Goal: Transaction & Acquisition: Purchase product/service

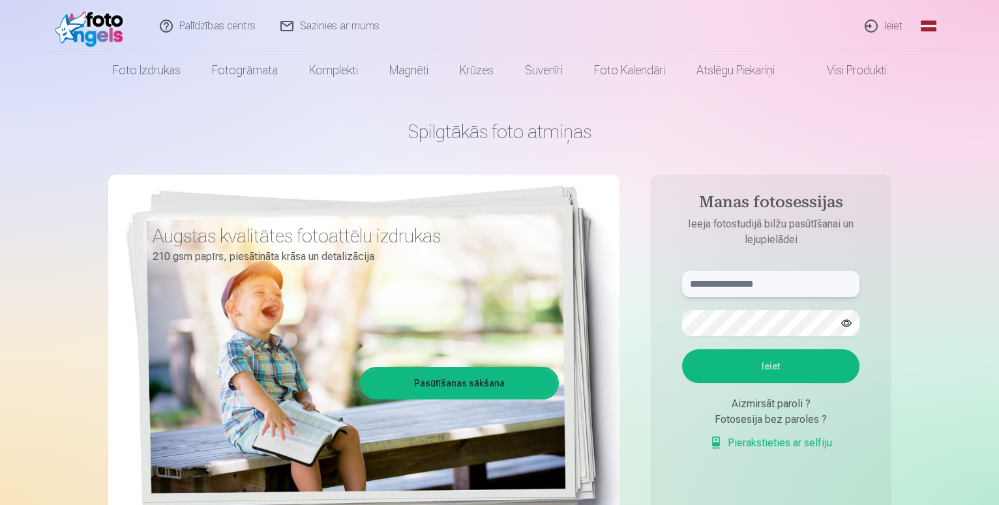
click at [737, 286] on input "text" at bounding box center [770, 284] width 177 height 26
type input "**********"
click at [713, 279] on input "text" at bounding box center [770, 284] width 177 height 26
type input "**********"
click at [767, 362] on button "Ieiet" at bounding box center [770, 366] width 177 height 34
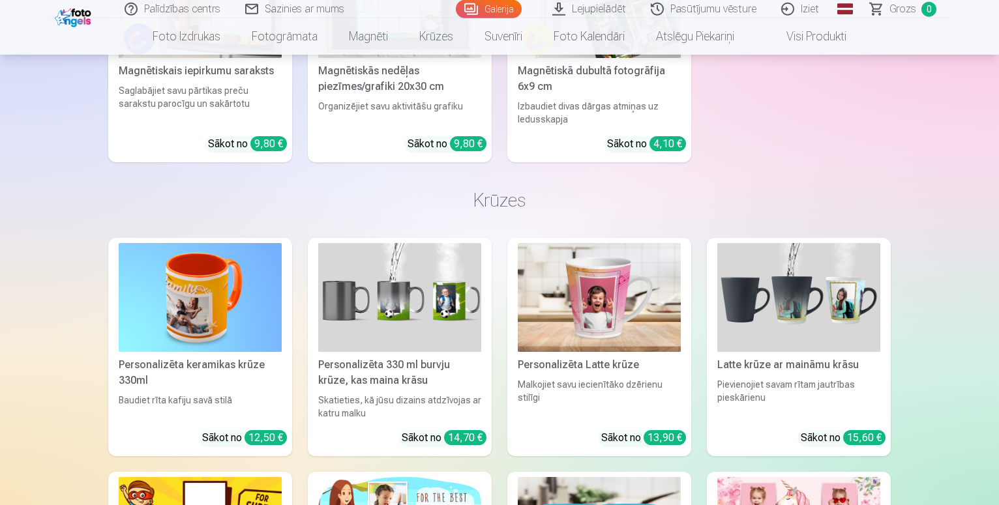
scroll to position [3458, 0]
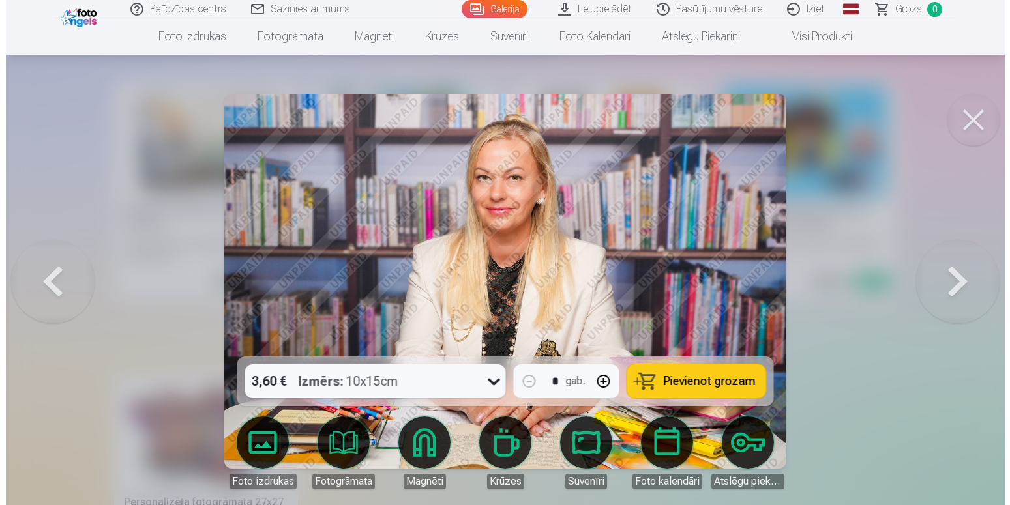
scroll to position [2349, 0]
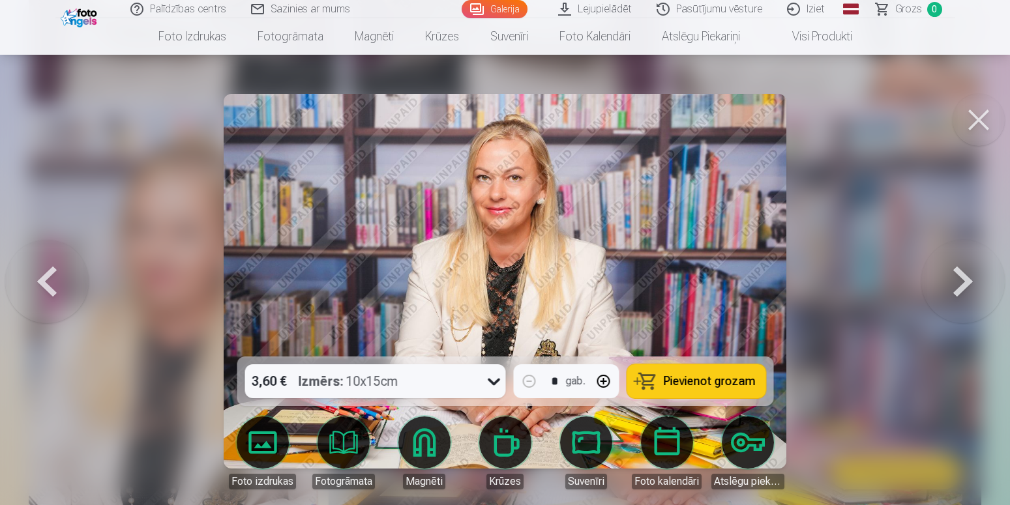
click at [673, 381] on span "Pievienot grozam" at bounding box center [709, 382] width 92 height 12
click at [964, 286] on button at bounding box center [962, 281] width 83 height 125
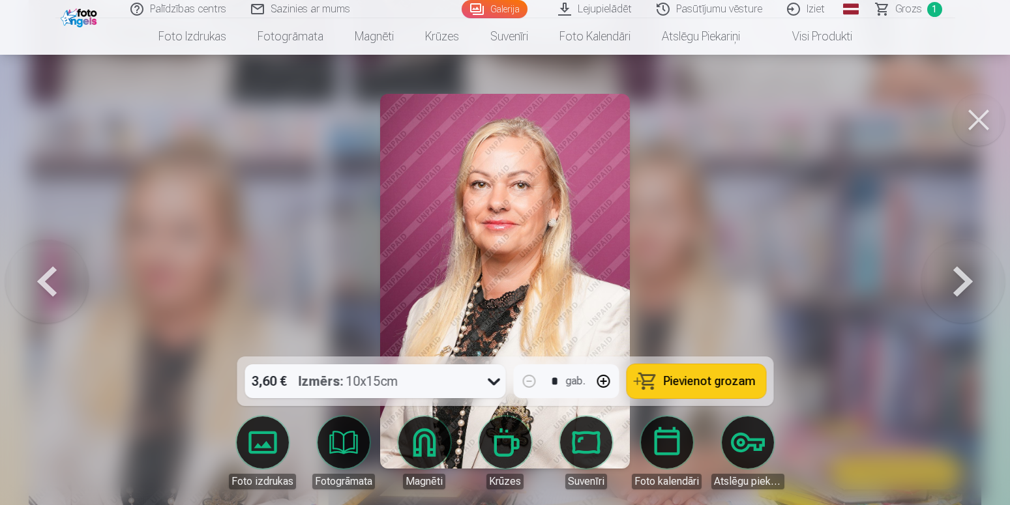
click at [964, 286] on button at bounding box center [962, 281] width 83 height 125
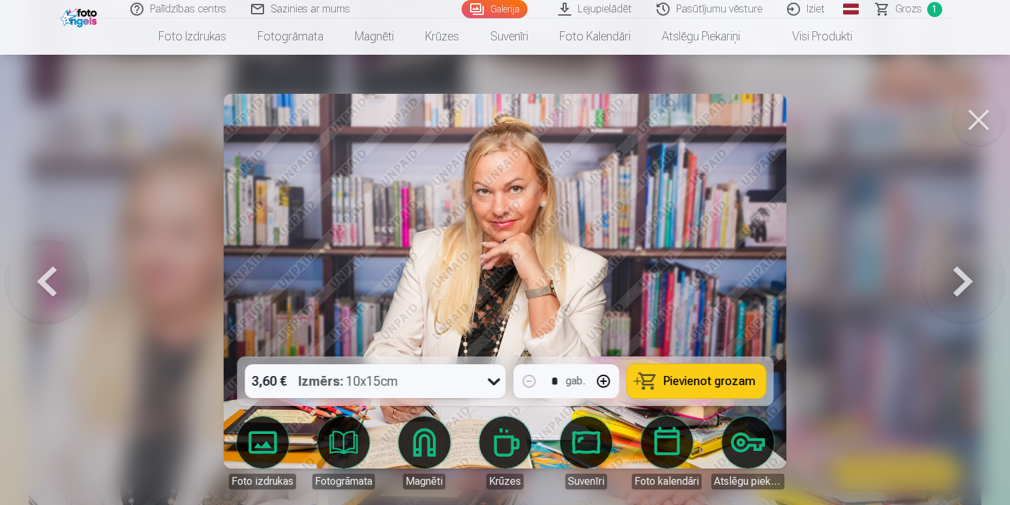
click at [964, 286] on button at bounding box center [962, 281] width 83 height 125
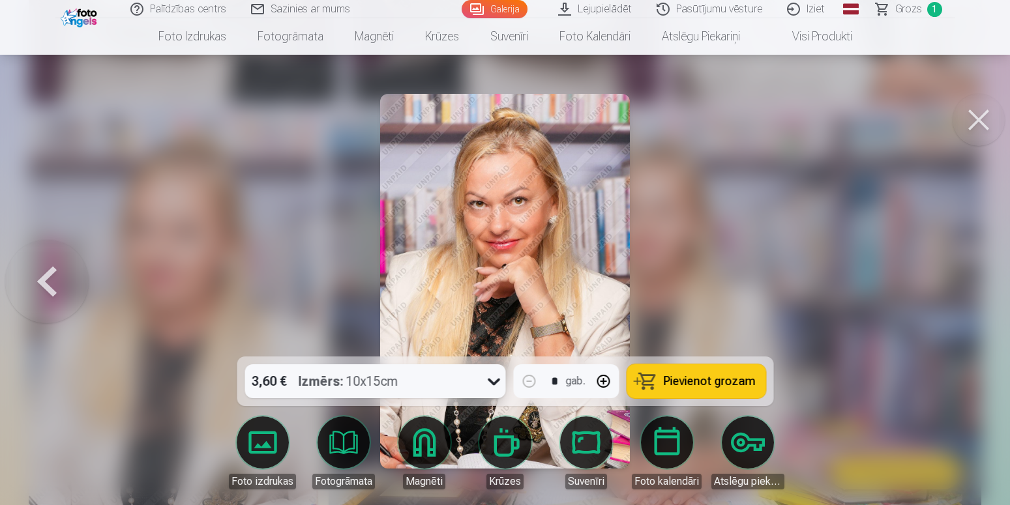
click at [964, 286] on div at bounding box center [505, 252] width 1010 height 505
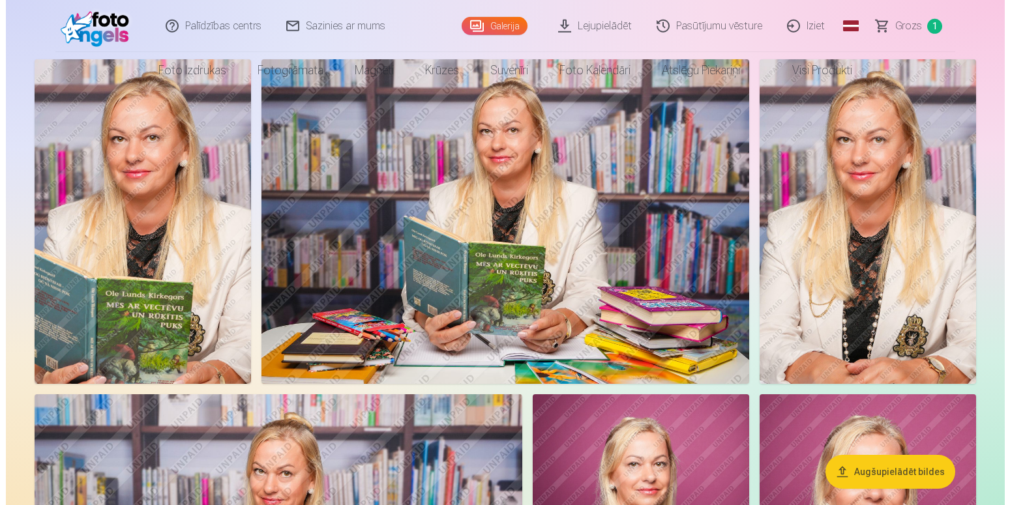
scroll to position [133, 0]
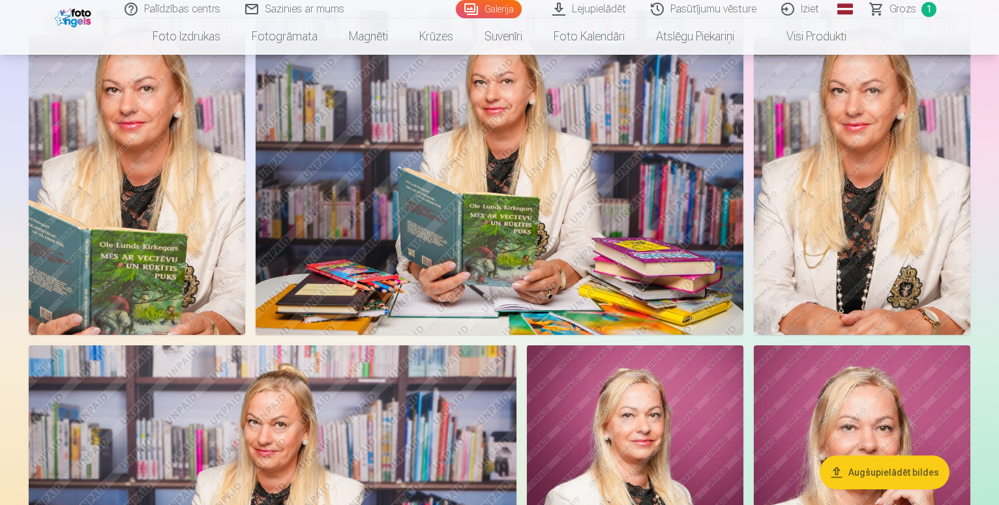
click at [687, 228] on img at bounding box center [500, 172] width 488 height 325
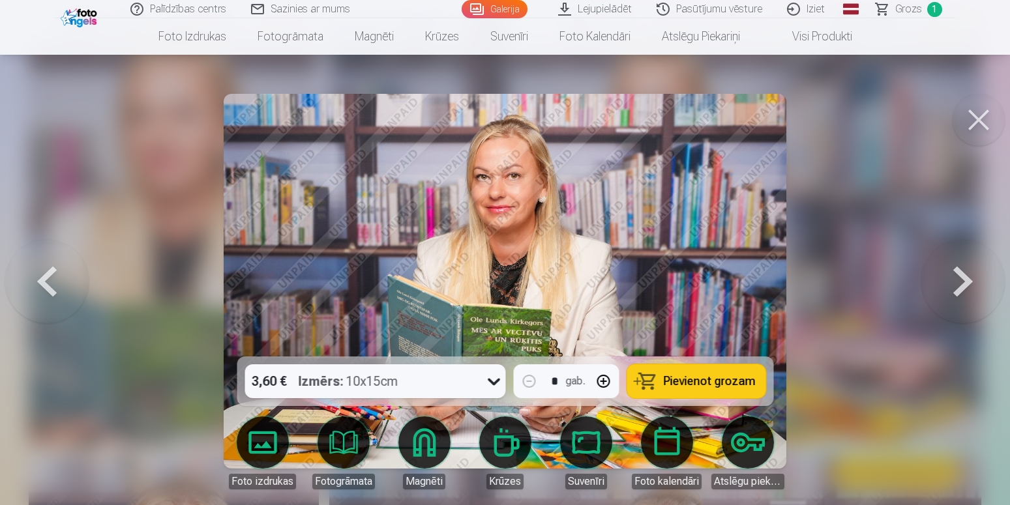
click at [963, 275] on button at bounding box center [962, 281] width 83 height 125
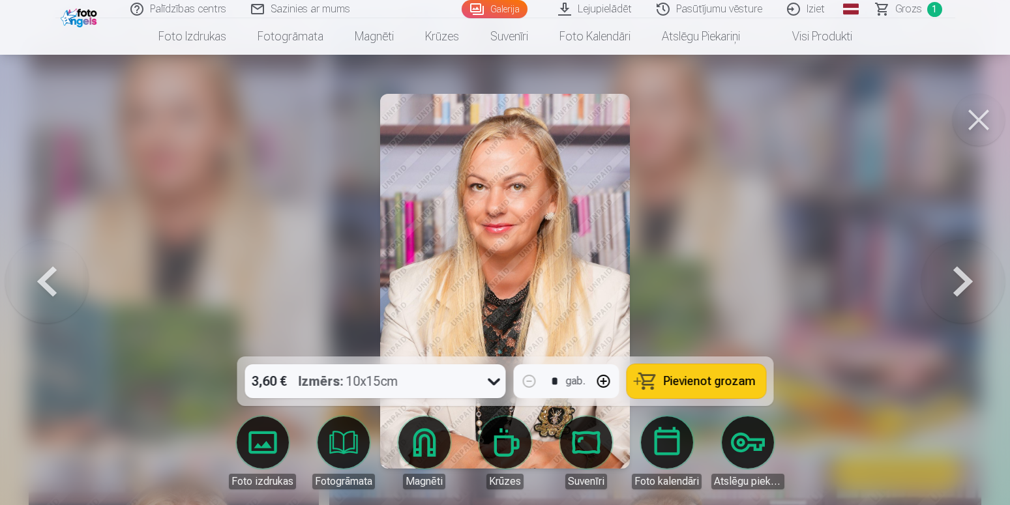
click at [962, 274] on button at bounding box center [962, 281] width 83 height 125
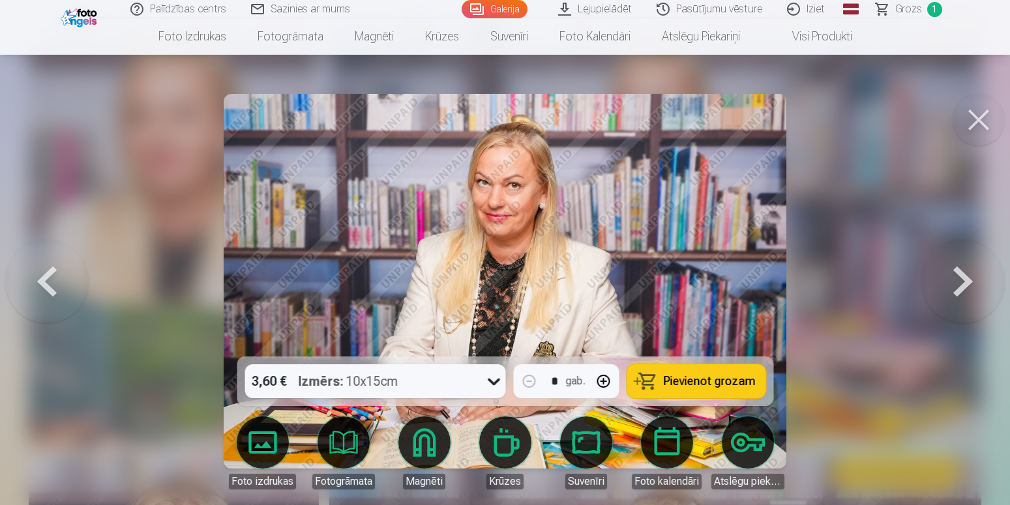
click at [962, 274] on button at bounding box center [962, 281] width 83 height 125
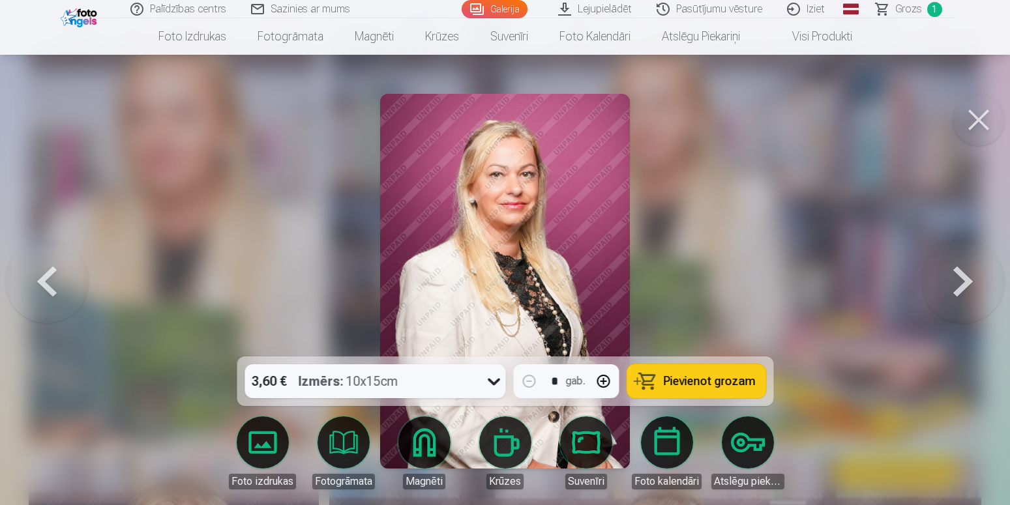
click at [705, 378] on span "Pievienot grozam" at bounding box center [709, 382] width 92 height 12
click at [960, 290] on button at bounding box center [962, 281] width 83 height 125
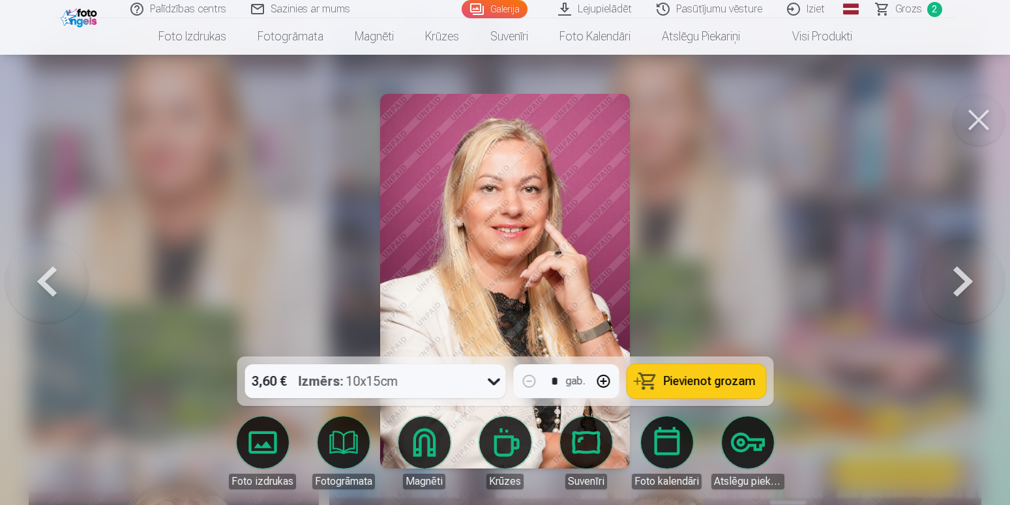
click at [957, 290] on button at bounding box center [962, 281] width 83 height 125
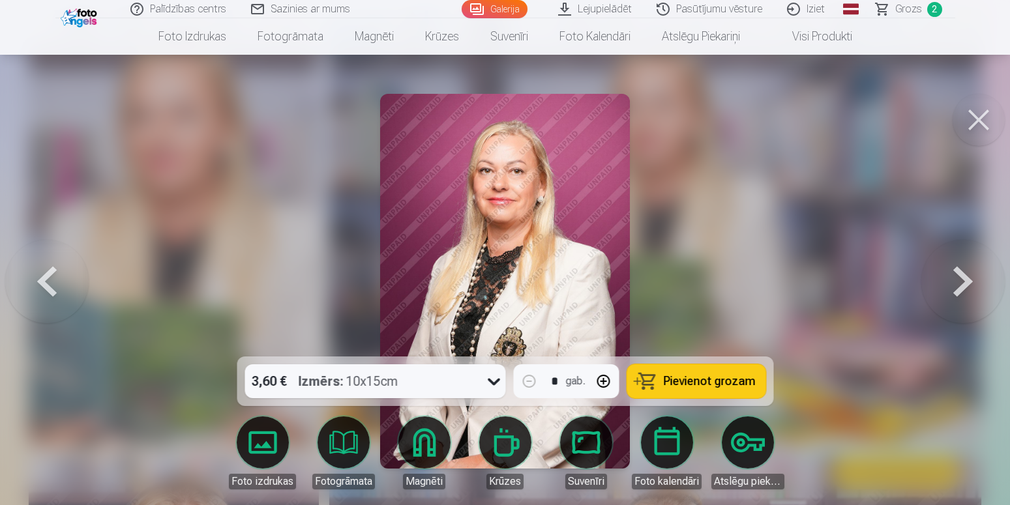
click at [46, 278] on button at bounding box center [46, 281] width 83 height 125
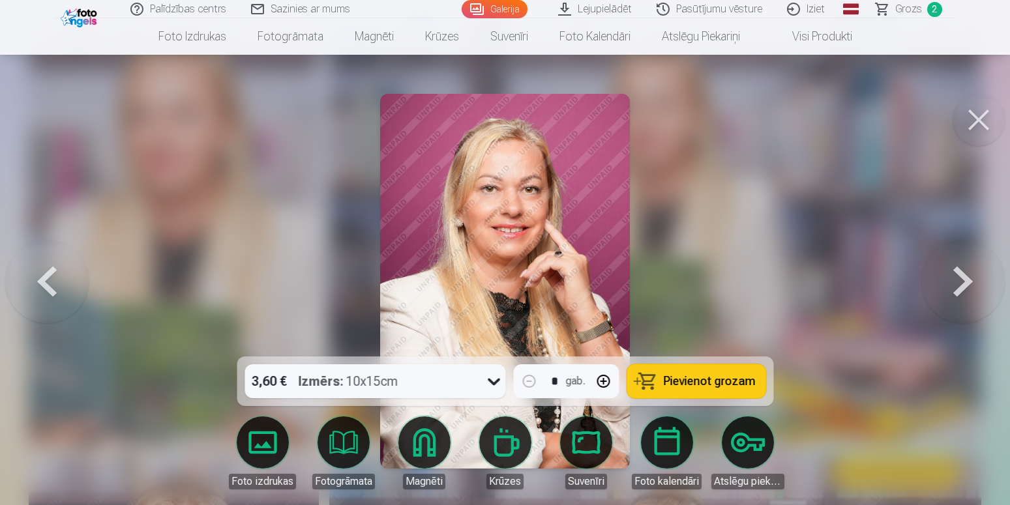
click at [963, 282] on button at bounding box center [962, 281] width 83 height 125
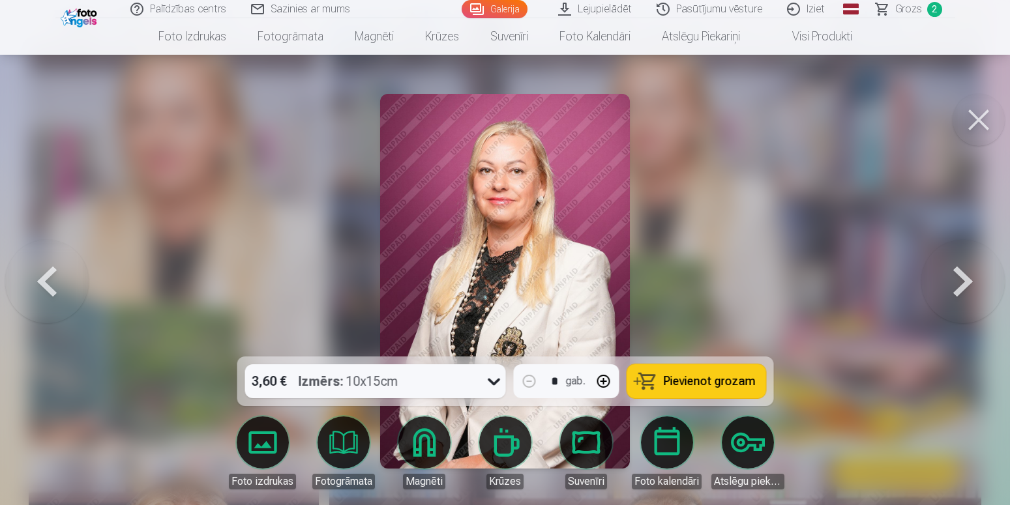
click at [963, 282] on button at bounding box center [962, 281] width 83 height 125
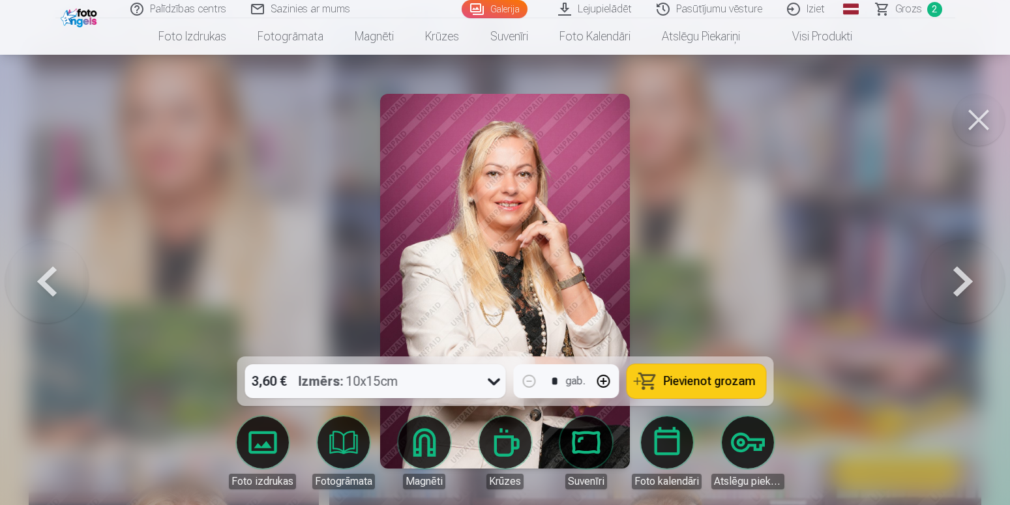
click at [963, 282] on button at bounding box center [962, 281] width 83 height 125
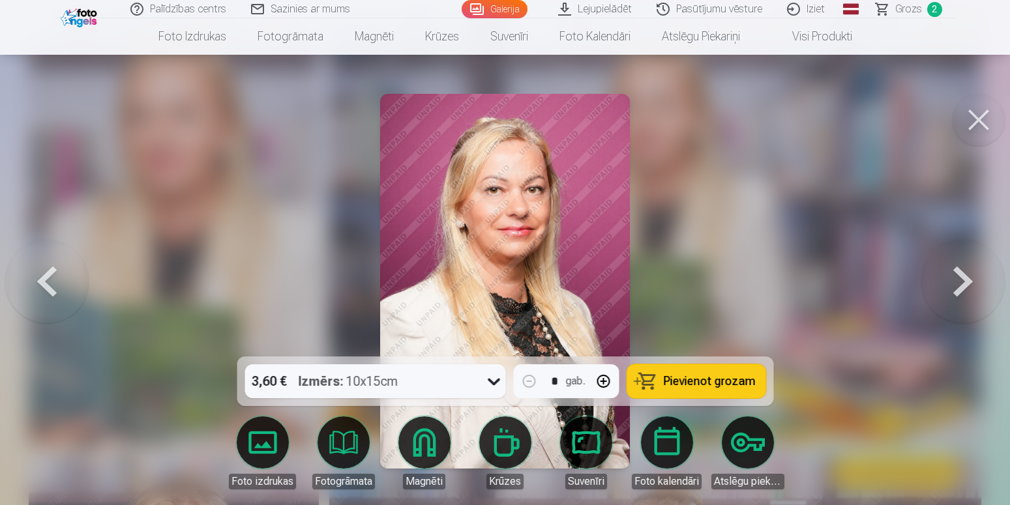
click at [963, 282] on button at bounding box center [962, 281] width 83 height 125
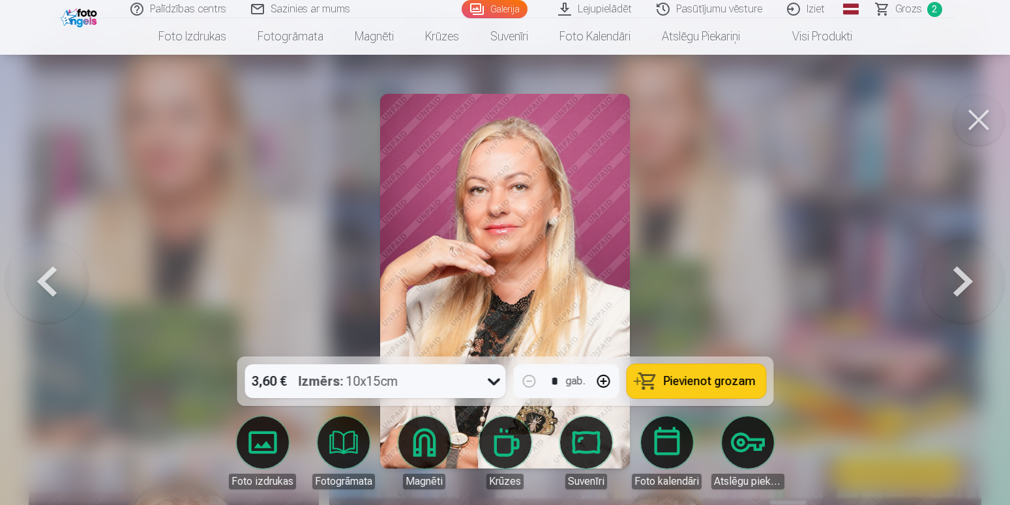
click at [963, 282] on button at bounding box center [962, 281] width 83 height 125
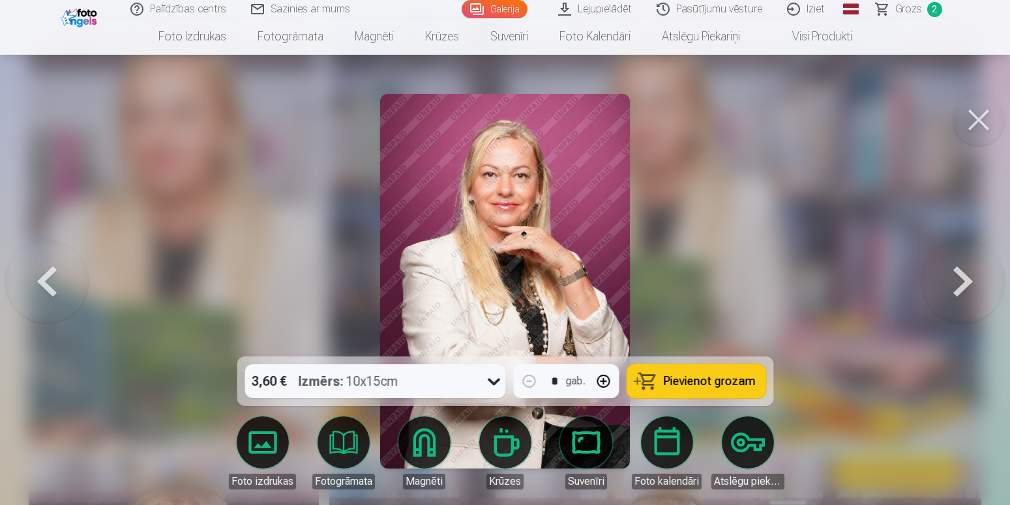
click at [963, 282] on button at bounding box center [962, 281] width 83 height 125
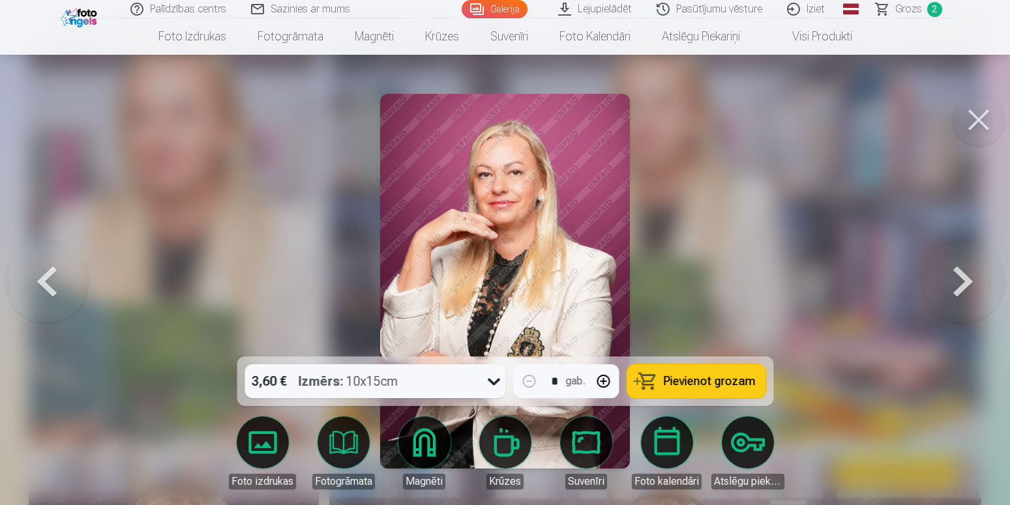
click at [63, 286] on button at bounding box center [46, 281] width 83 height 125
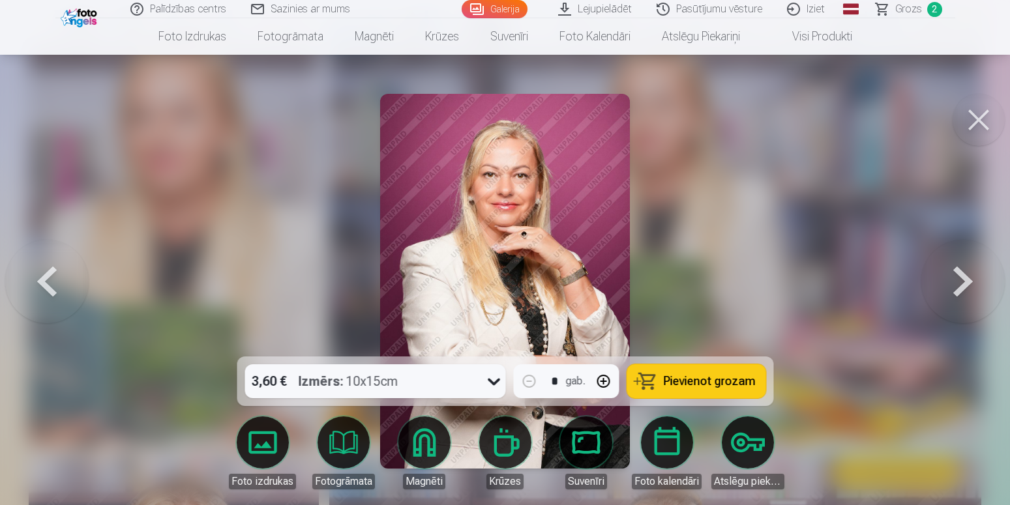
click at [969, 280] on button at bounding box center [962, 281] width 83 height 125
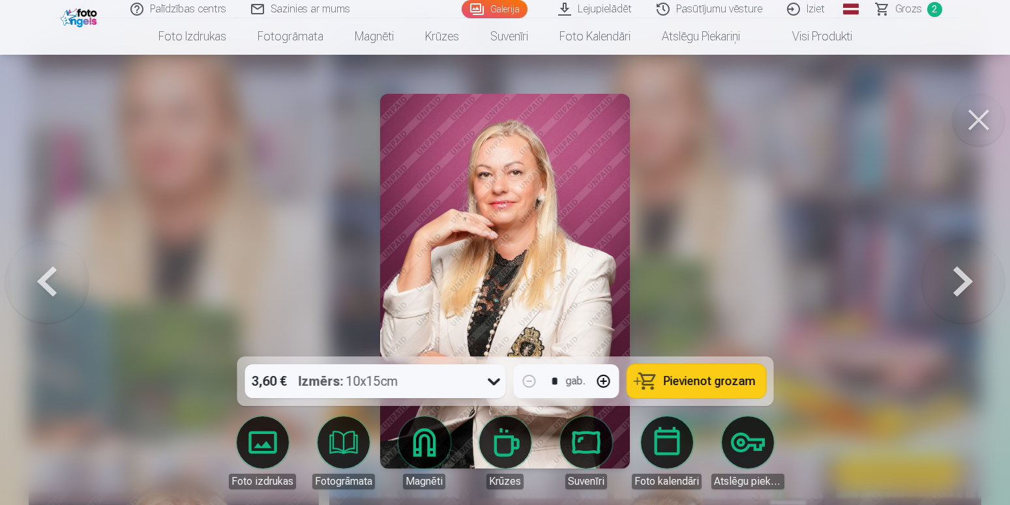
click at [969, 280] on button at bounding box center [962, 281] width 83 height 125
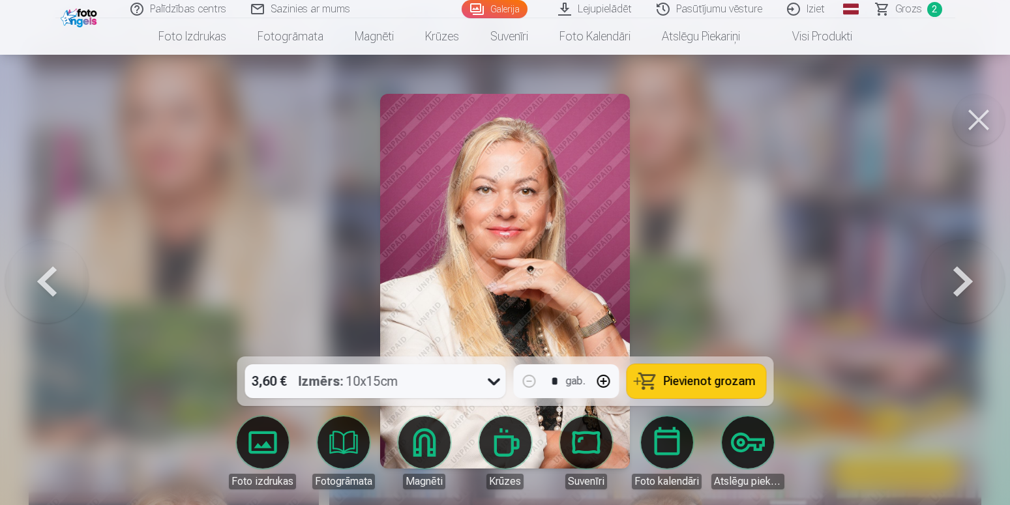
click at [969, 280] on button at bounding box center [962, 281] width 83 height 125
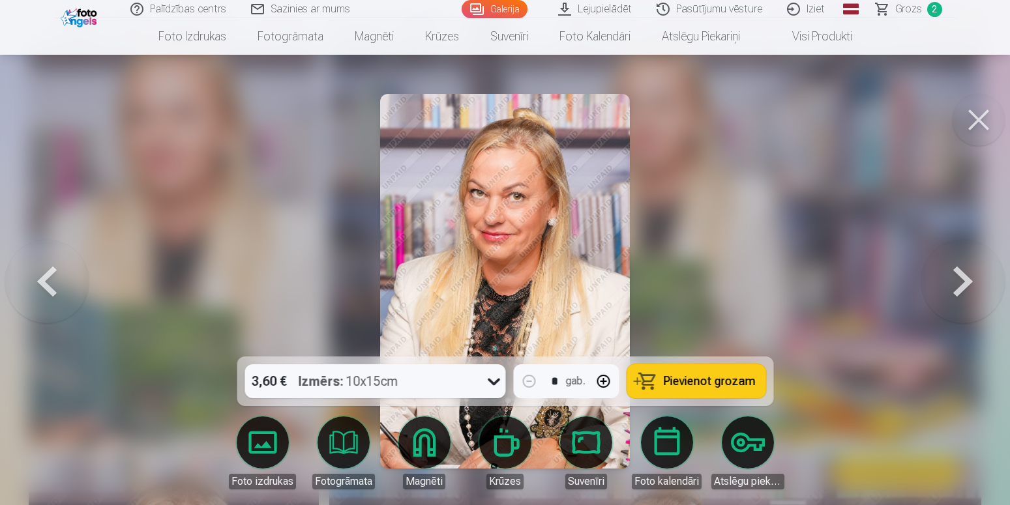
click at [969, 280] on button at bounding box center [962, 281] width 83 height 125
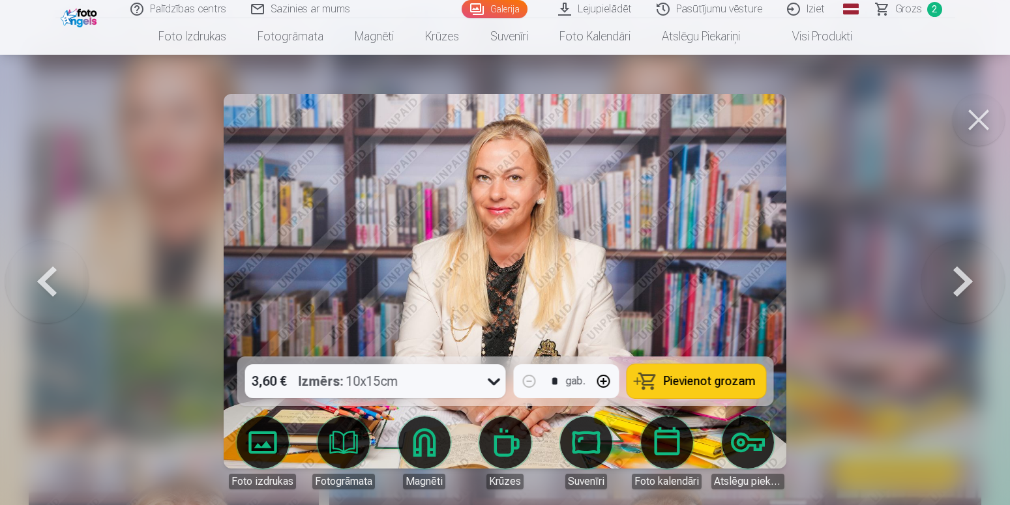
click at [700, 383] on span "Pievienot grozam" at bounding box center [709, 382] width 92 height 12
click at [906, 12] on span "Grozs" at bounding box center [908, 9] width 27 height 16
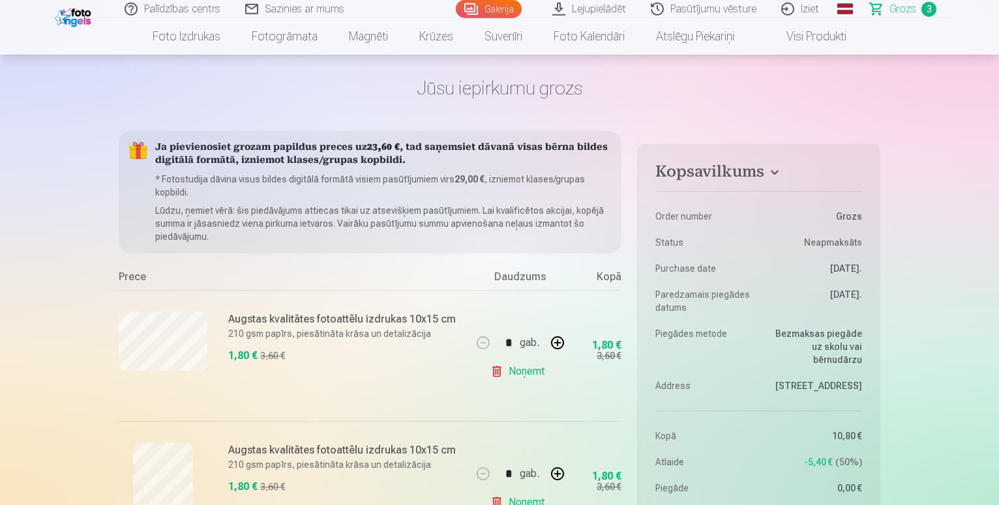
scroll to position [200, 0]
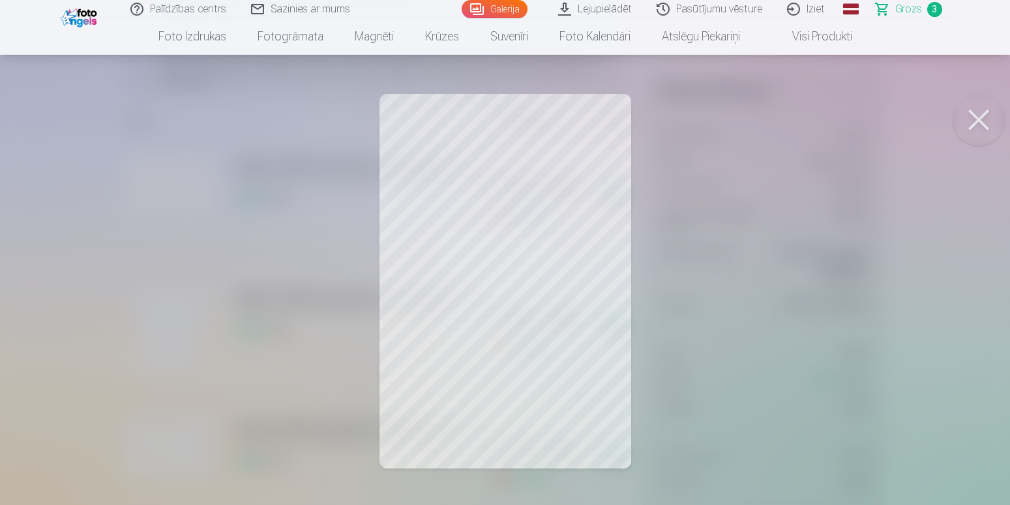
click at [969, 120] on button at bounding box center [979, 120] width 52 height 52
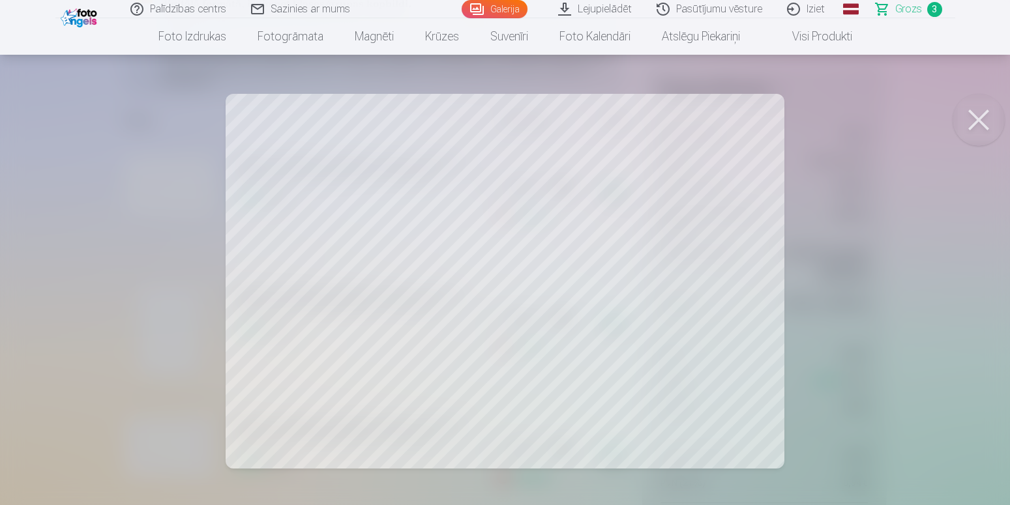
click at [966, 119] on button at bounding box center [979, 120] width 52 height 52
click at [972, 116] on button at bounding box center [979, 120] width 52 height 52
drag, startPoint x: 985, startPoint y: 117, endPoint x: 738, endPoint y: 194, distance: 258.0
click at [984, 118] on button at bounding box center [979, 120] width 52 height 52
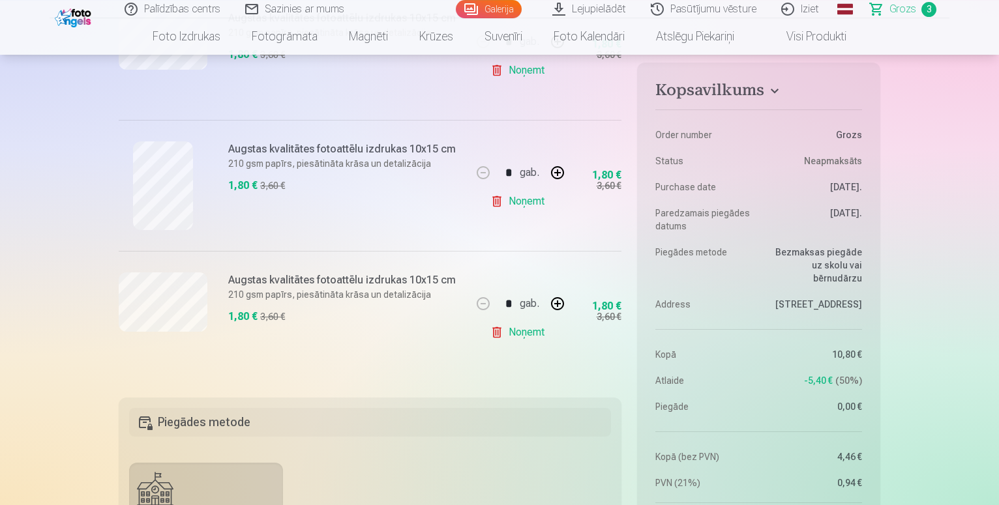
scroll to position [399, 0]
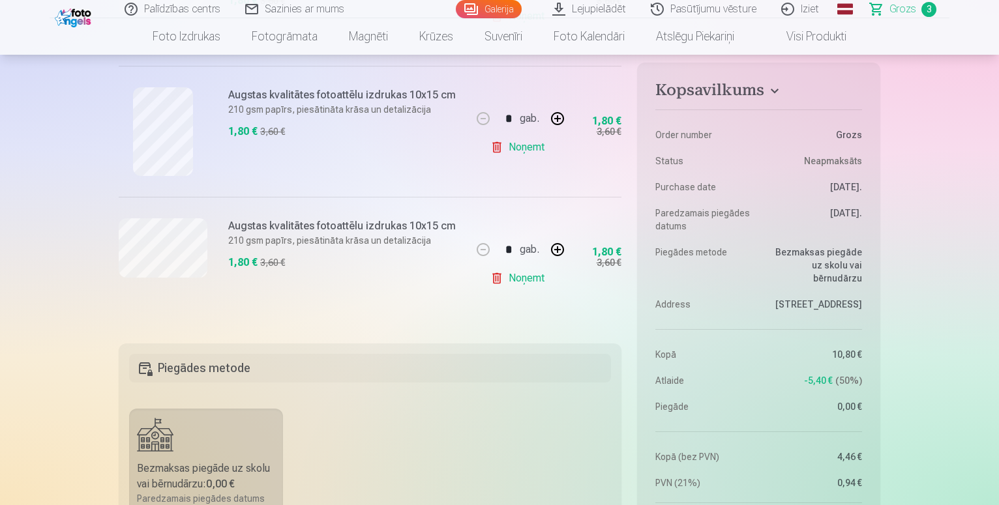
click at [528, 275] on link "Noņemt" at bounding box center [519, 278] width 59 height 26
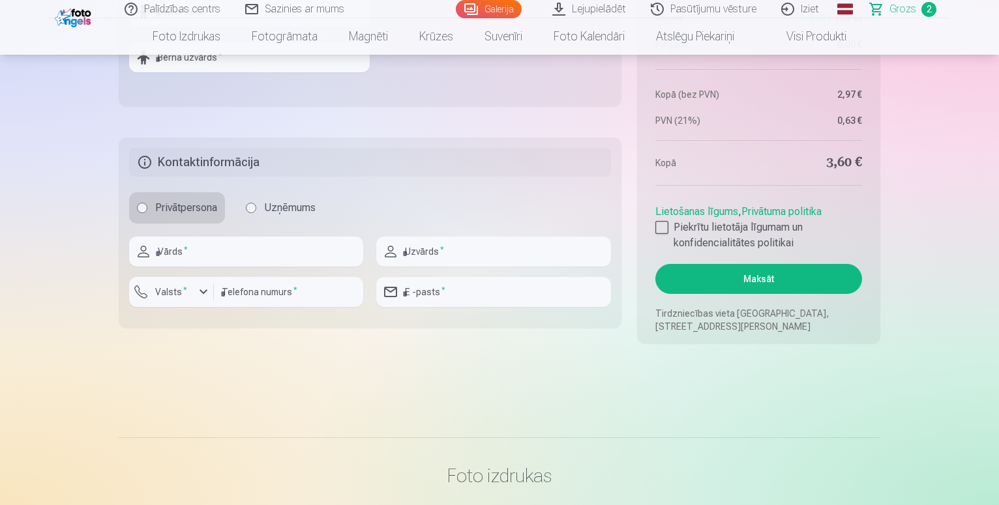
scroll to position [865, 0]
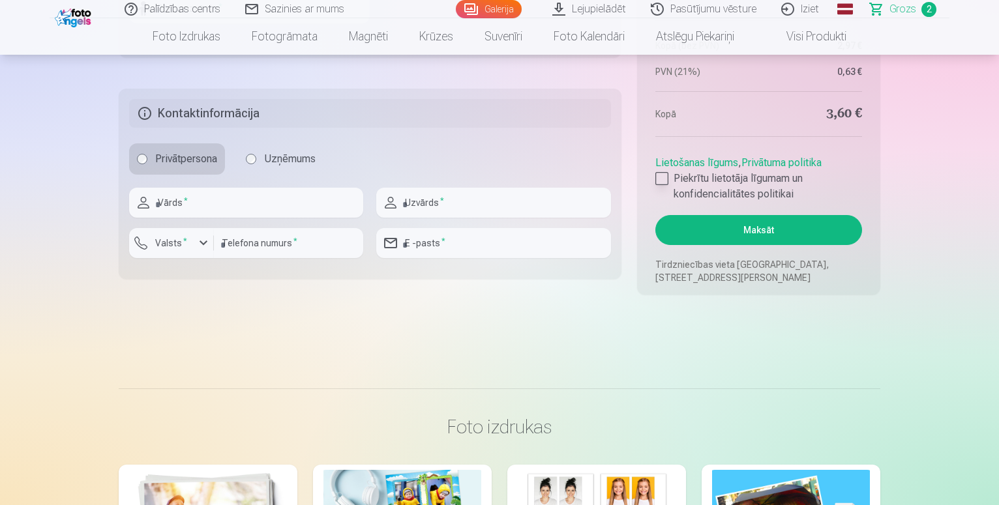
click at [660, 179] on div at bounding box center [661, 178] width 13 height 13
click at [749, 234] on button "Maksāt" at bounding box center [758, 230] width 207 height 30
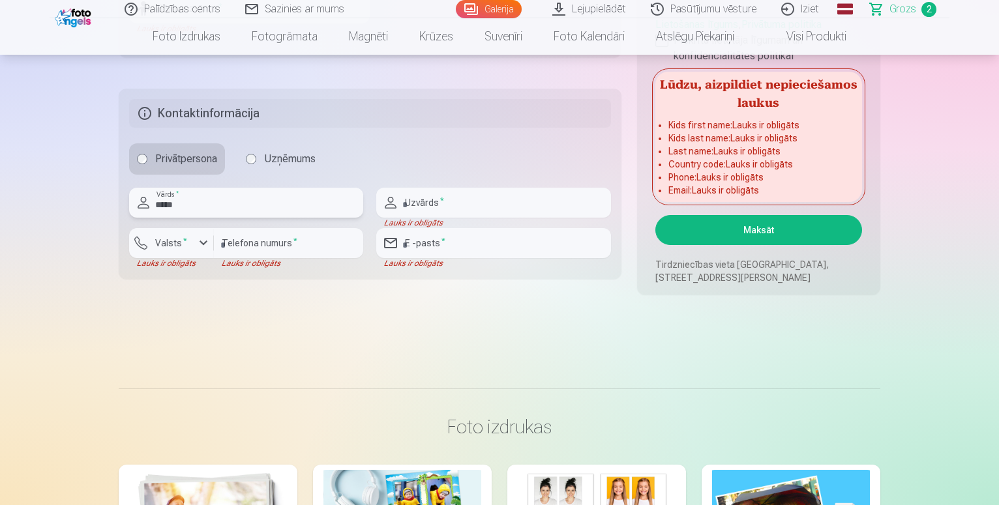
type input "*****"
click at [417, 195] on input "text" at bounding box center [493, 203] width 234 height 30
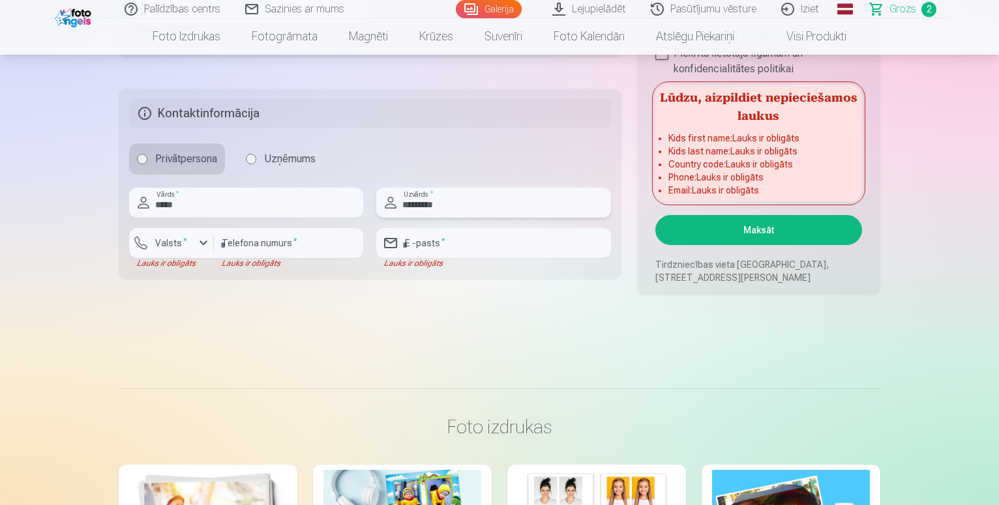
type input "*********"
click at [199, 245] on div "button" at bounding box center [204, 243] width 16 height 16
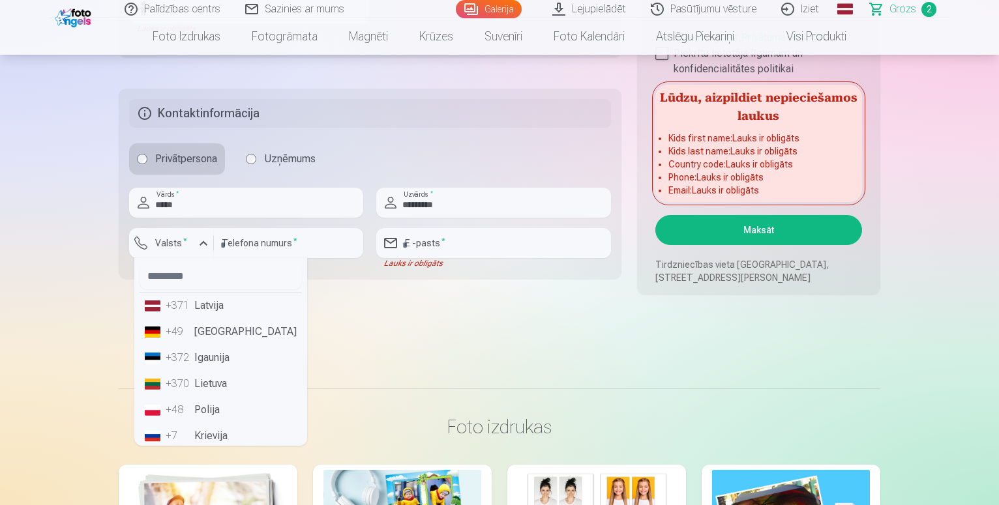
click at [186, 310] on div "+371" at bounding box center [179, 306] width 26 height 16
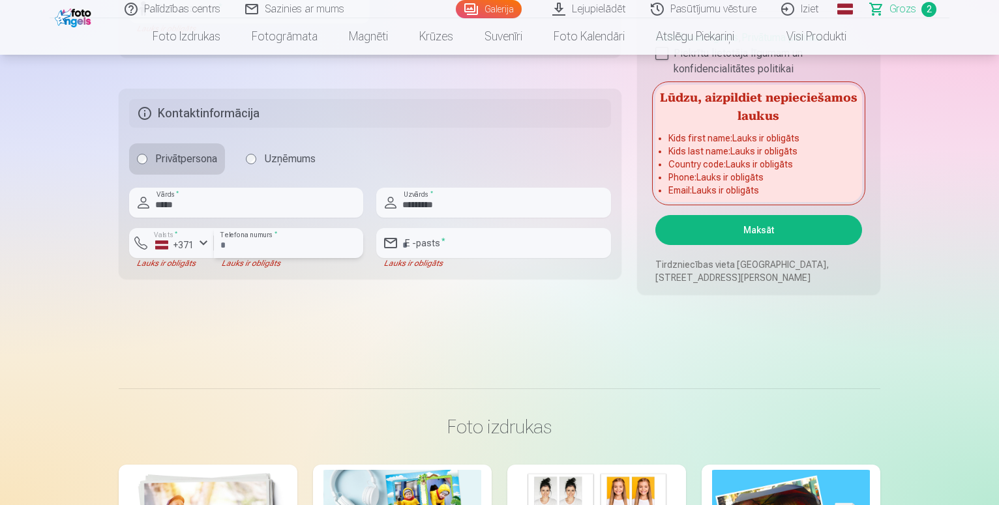
click at [248, 242] on input "number" at bounding box center [288, 243] width 149 height 30
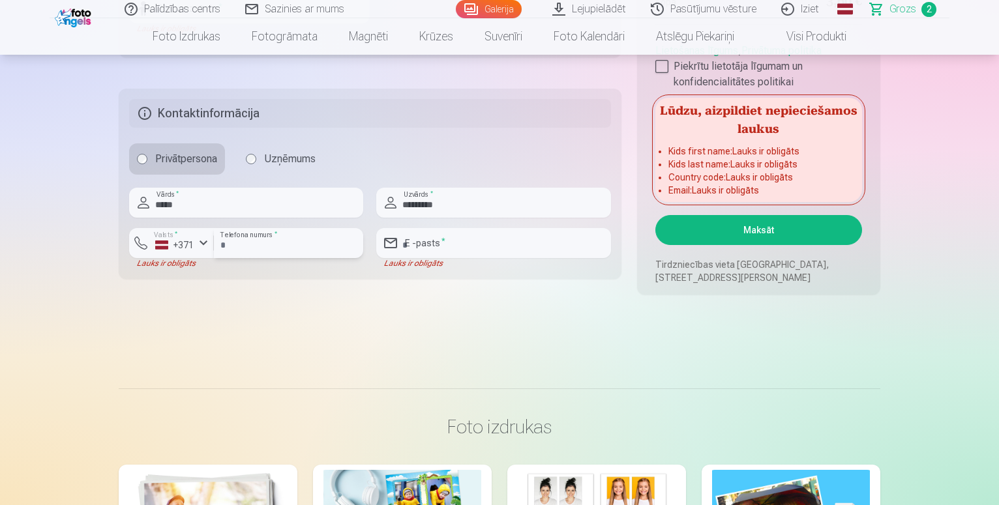
type input "********"
click at [421, 248] on input "email" at bounding box center [493, 243] width 234 height 30
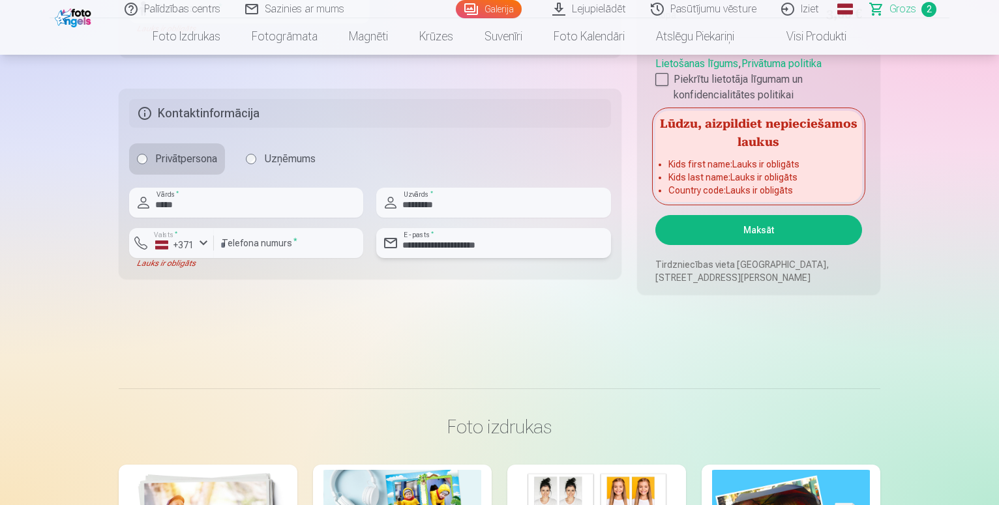
type input "**********"
click at [777, 233] on button "Maksāt" at bounding box center [758, 230] width 207 height 30
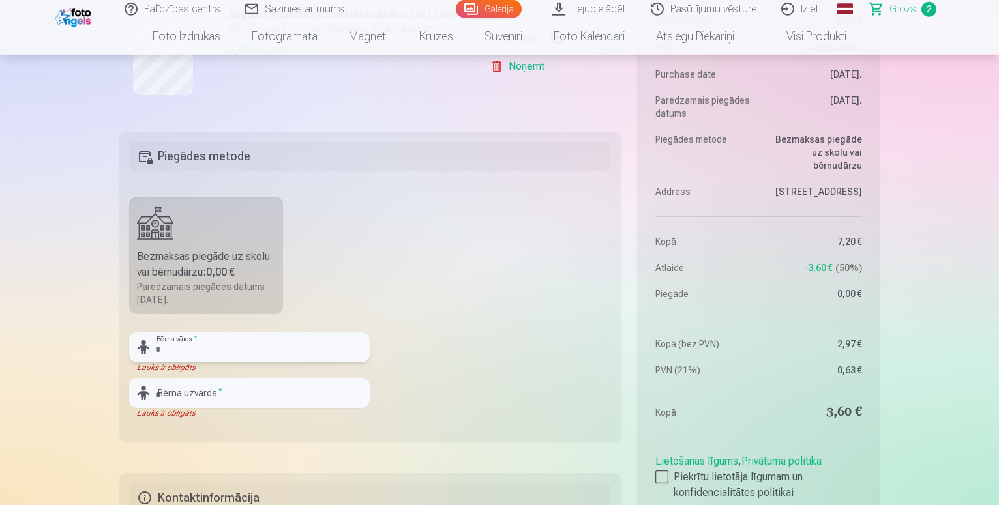
scroll to position [532, 0]
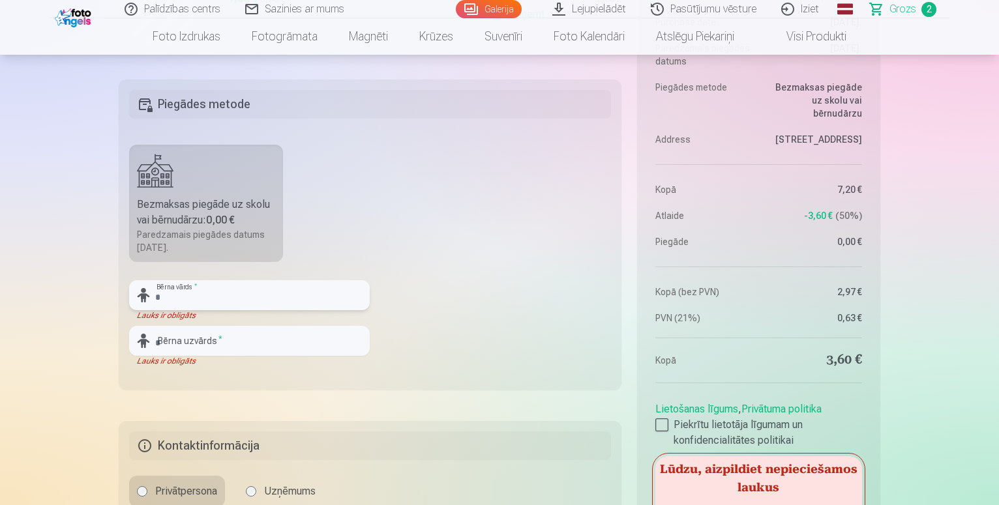
click at [230, 301] on input "text" at bounding box center [249, 295] width 241 height 30
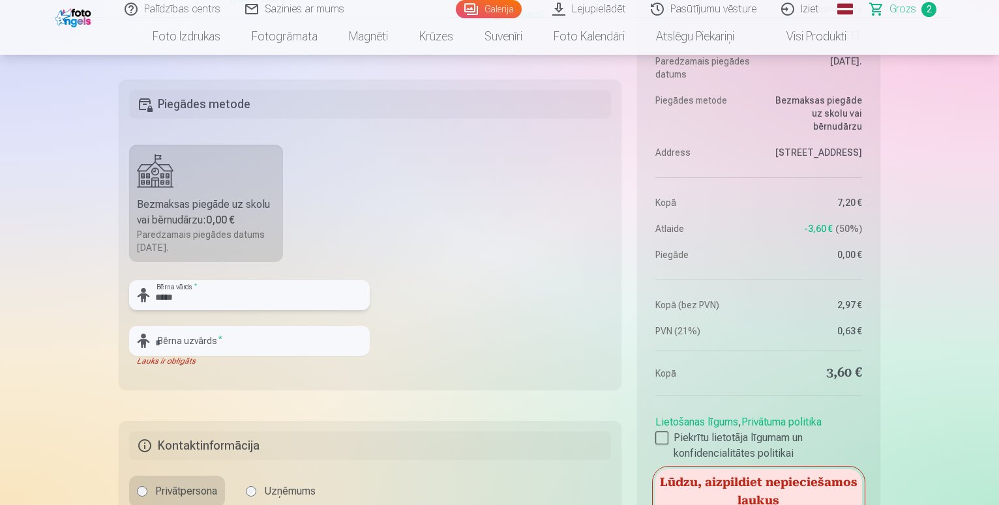
type input "*****"
click at [192, 345] on input "text" at bounding box center [249, 341] width 241 height 30
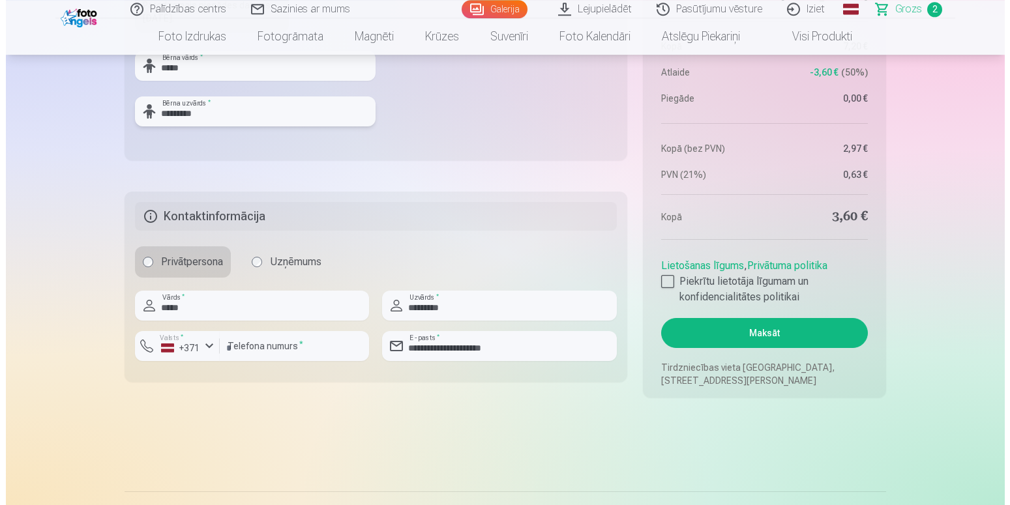
scroll to position [798, 0]
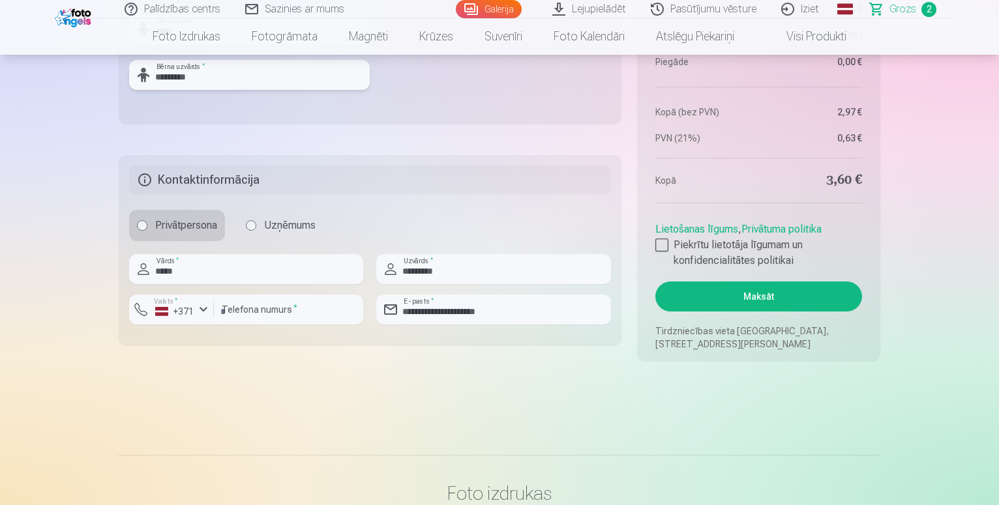
type input "*********"
click at [753, 303] on button "Maksāt" at bounding box center [758, 297] width 207 height 30
